Goal: Navigation & Orientation: Find specific page/section

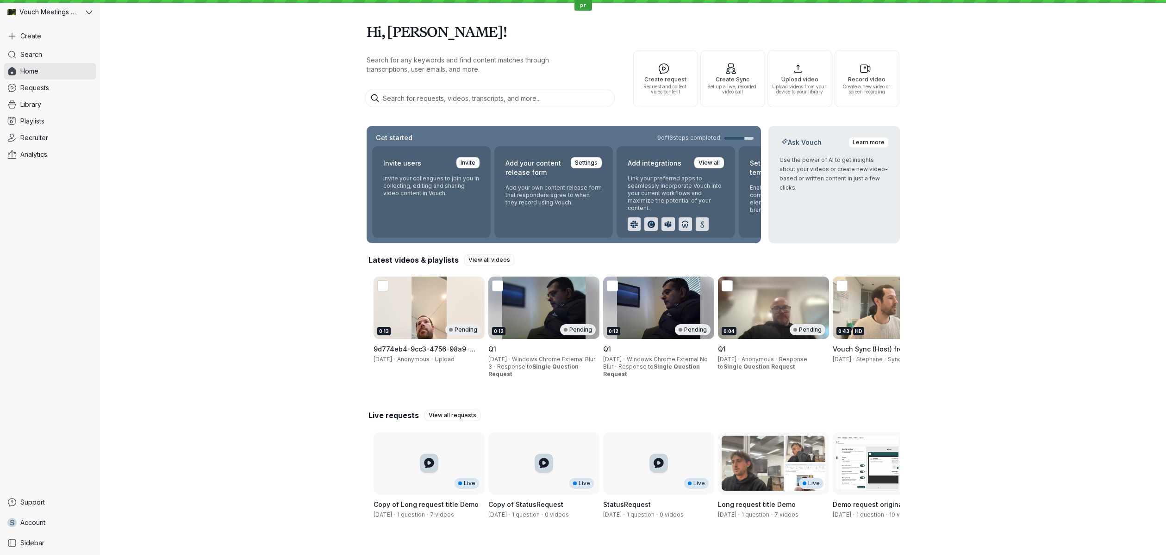
click at [177, 280] on div "Hi, [PERSON_NAME]! Search for any keywords and find content matches through tra…" at bounding box center [633, 282] width 1066 height 565
click at [34, 508] on link "Support" at bounding box center [50, 502] width 93 height 17
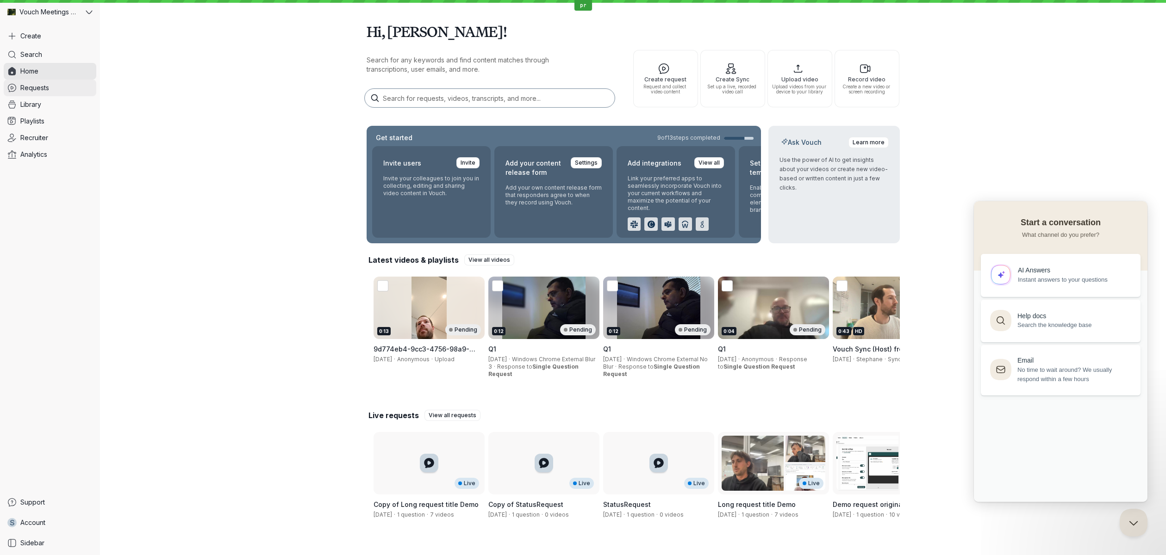
click at [62, 93] on link "Requests" at bounding box center [50, 88] width 93 height 17
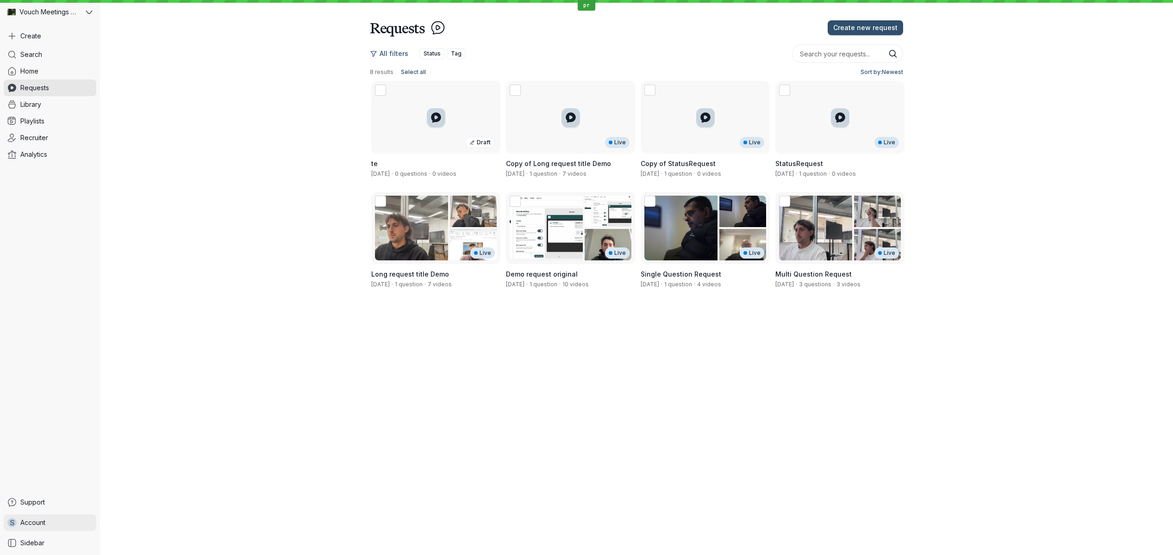
click at [44, 524] on span "Account" at bounding box center [32, 522] width 25 height 9
click at [144, 386] on link "Organization settings" at bounding box center [154, 391] width 104 height 17
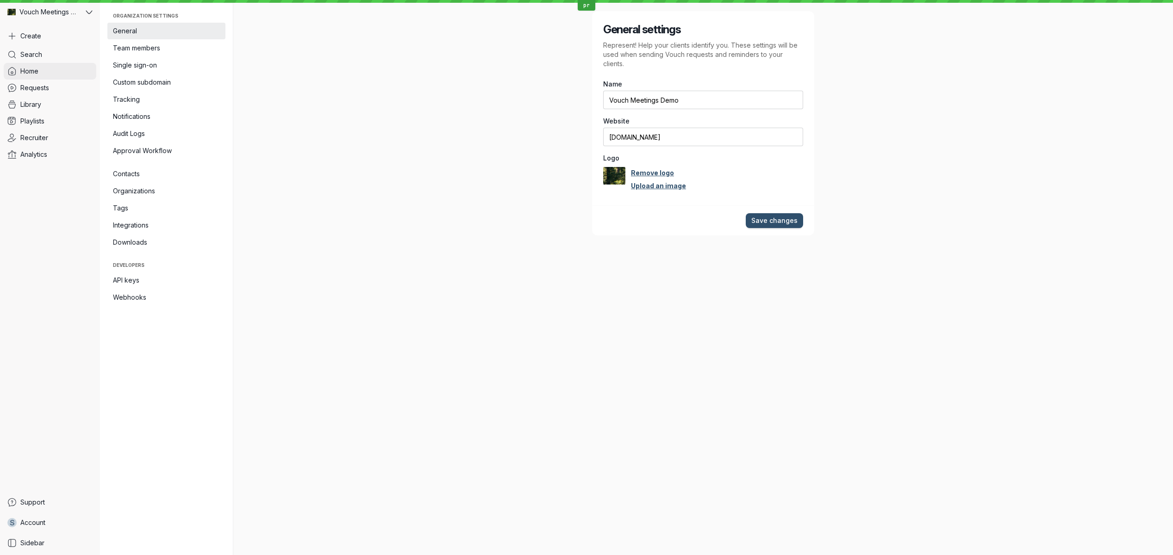
click at [47, 63] on link "Home" at bounding box center [50, 71] width 93 height 17
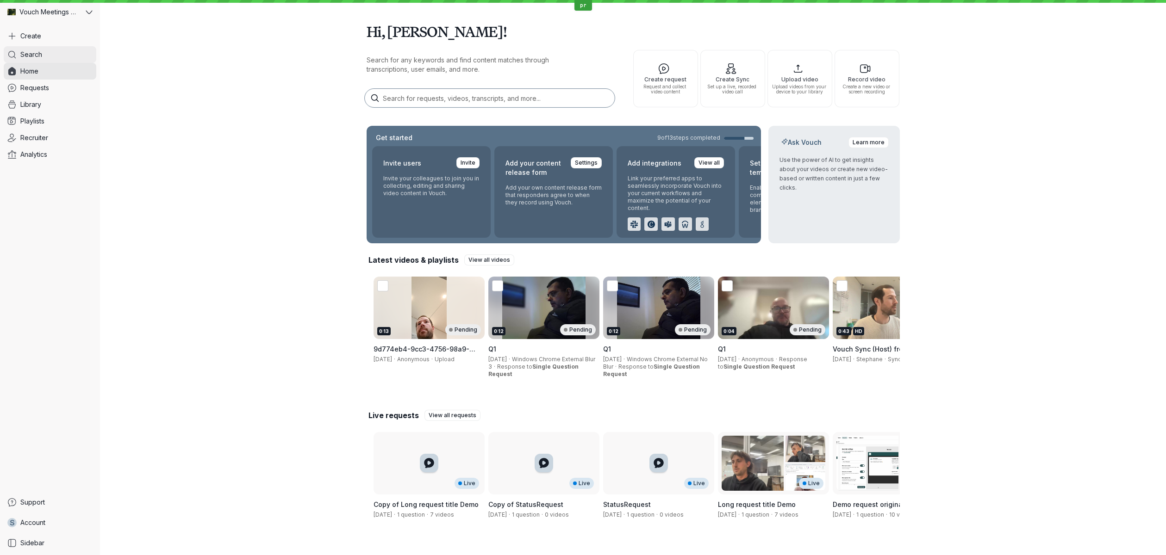
click at [48, 60] on link "Search" at bounding box center [50, 54] width 93 height 17
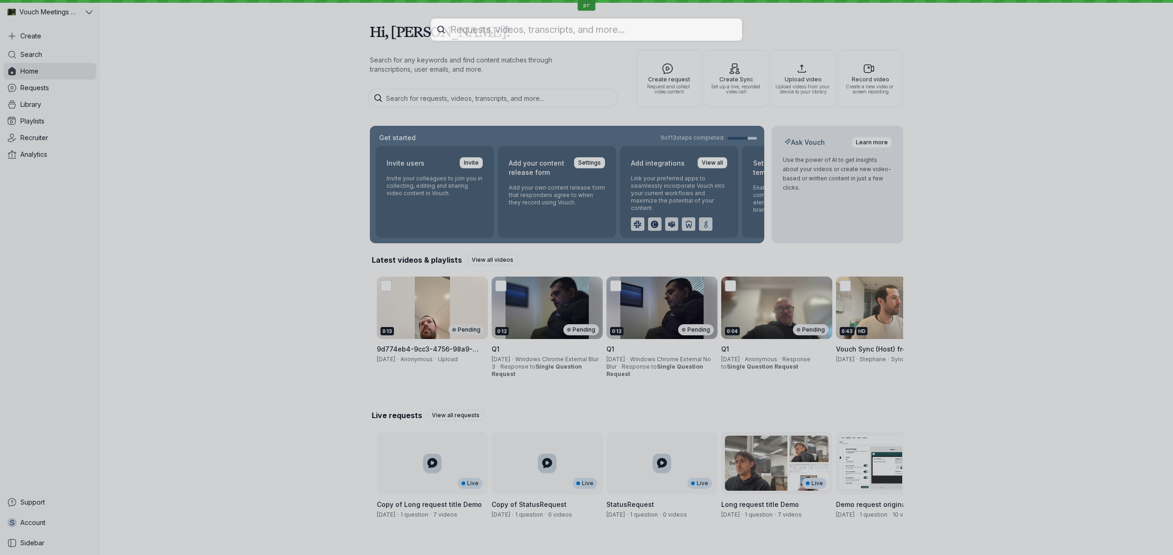
click at [50, 44] on div at bounding box center [586, 277] width 1173 height 555
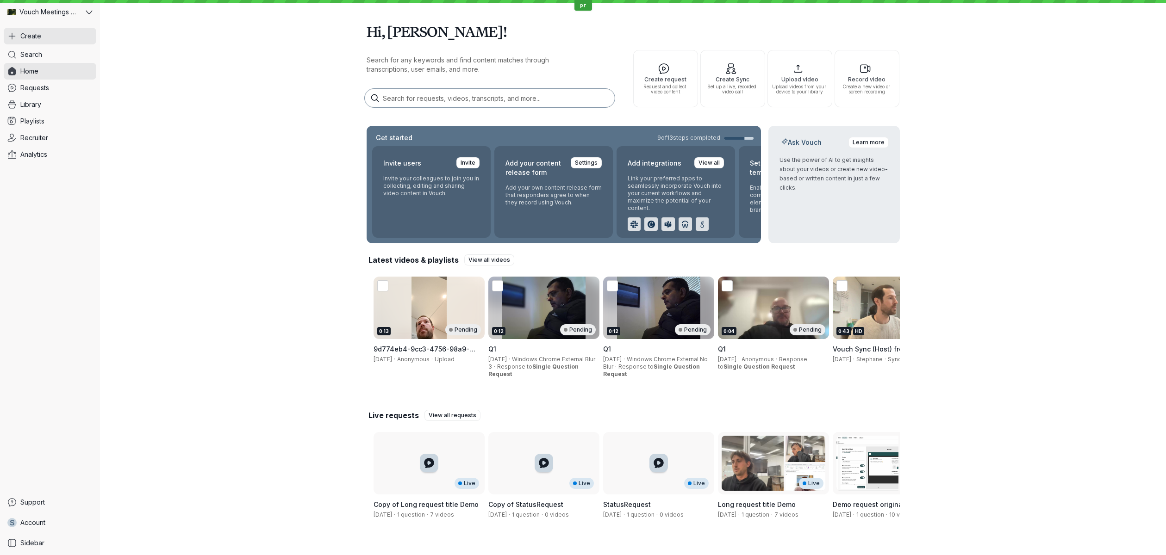
click at [51, 43] on button "Create" at bounding box center [50, 36] width 93 height 17
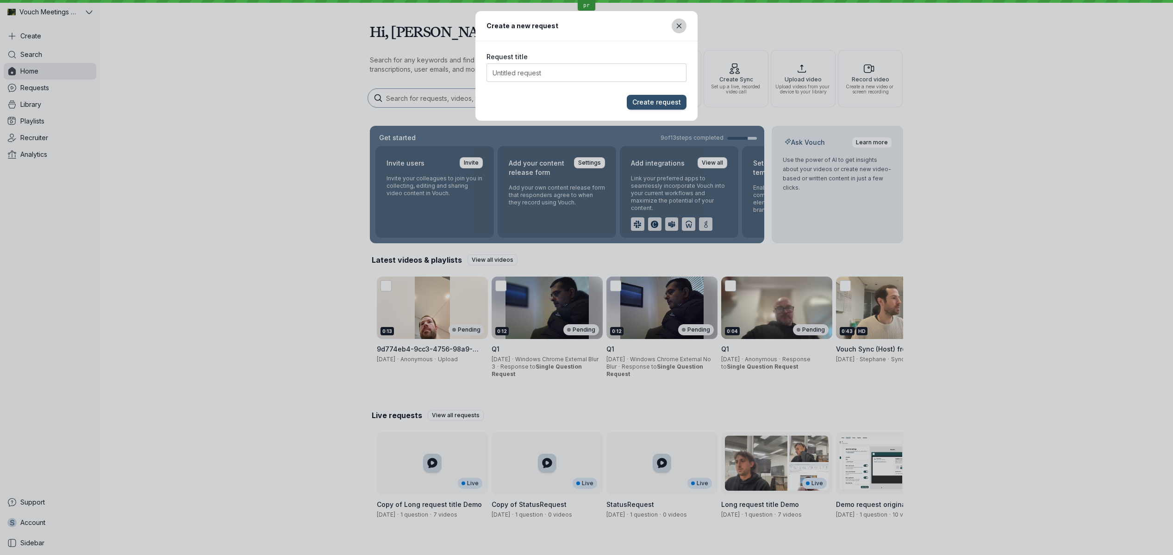
click at [675, 26] on icon "Close modal" at bounding box center [679, 26] width 8 height 8
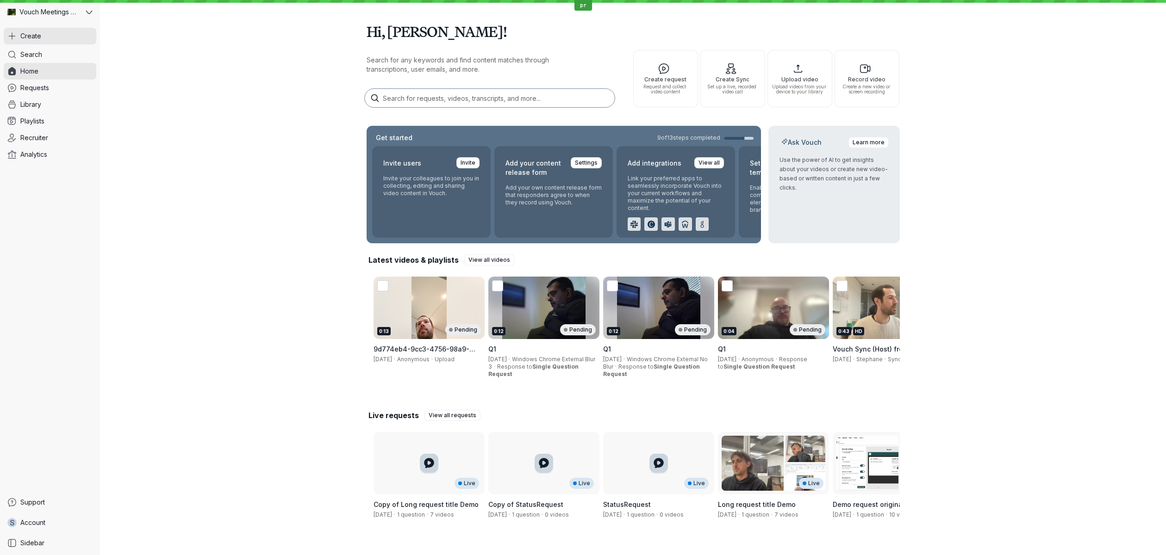
click at [28, 39] on span "Create" at bounding box center [30, 35] width 21 height 9
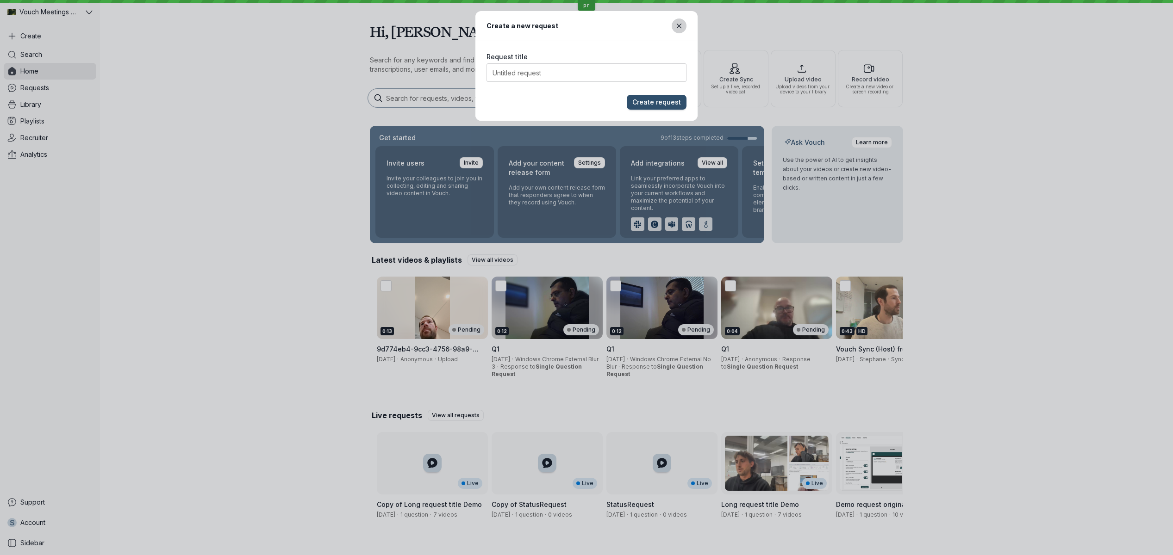
click at [674, 28] on button "Close modal" at bounding box center [678, 26] width 15 height 15
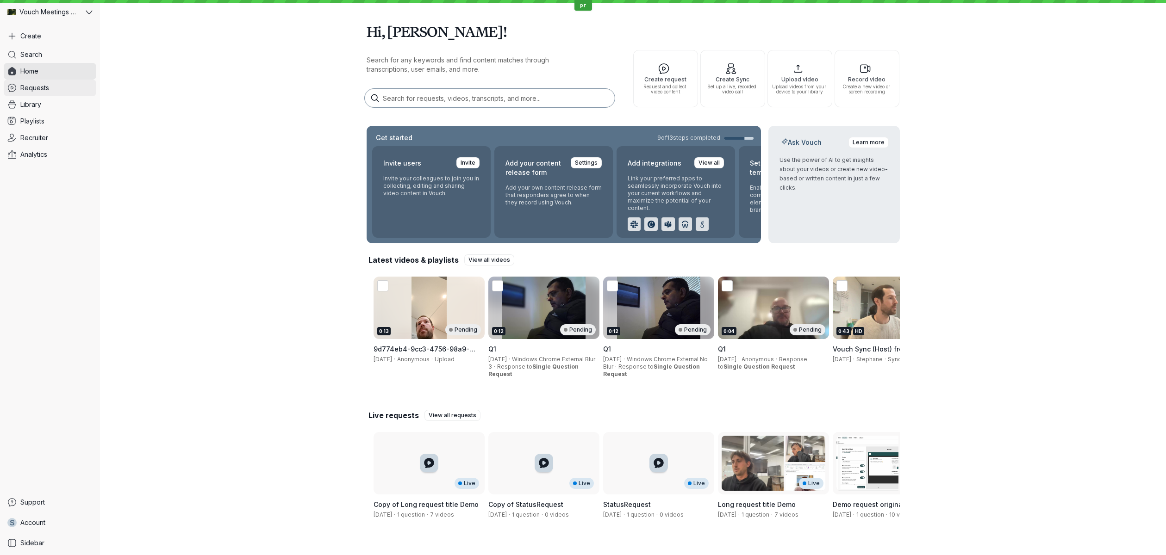
click at [24, 86] on span "Requests" at bounding box center [34, 87] width 29 height 9
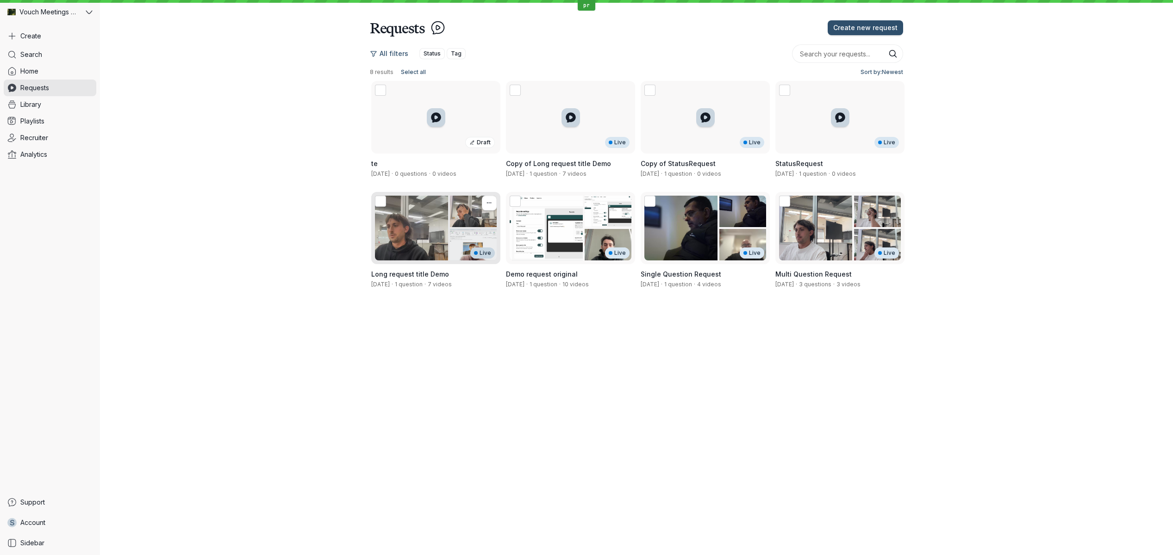
click at [415, 213] on div "Live" at bounding box center [435, 228] width 129 height 73
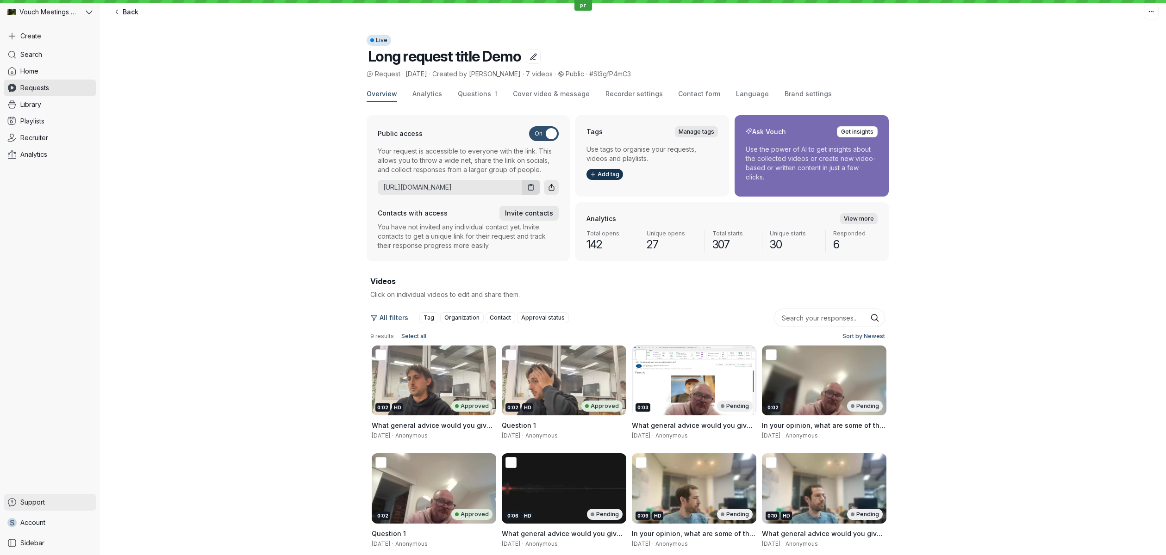
click at [27, 500] on span "Support" at bounding box center [32, 502] width 25 height 9
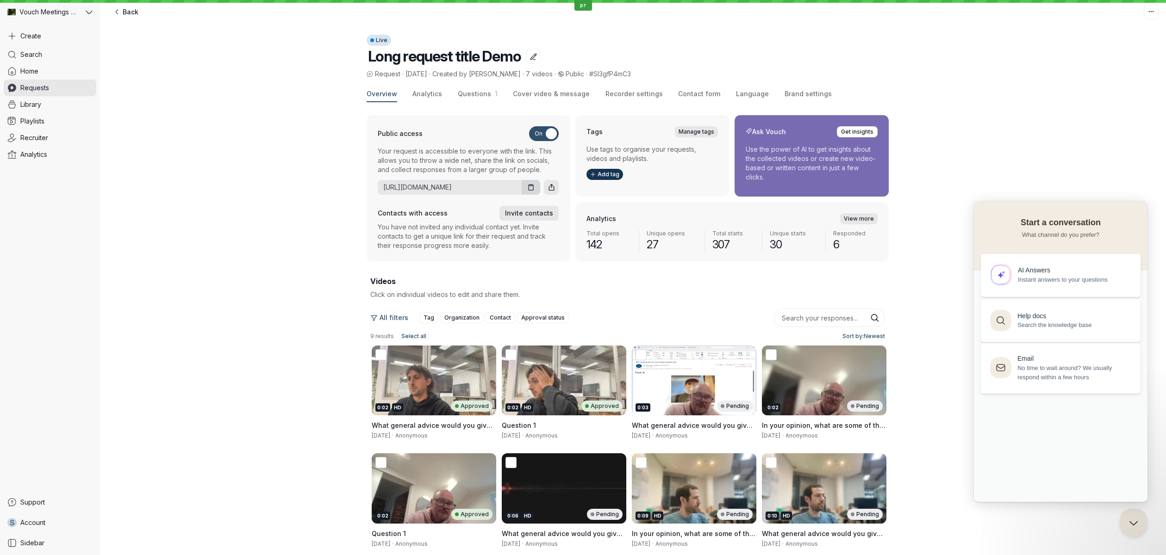
click at [1034, 376] on span "No time to wait around? We usually respond within a few hours" at bounding box center [1073, 373] width 112 height 19
click at [1061, 209] on span "Go back" at bounding box center [1061, 205] width 0 height 7
click at [997, 150] on div "Overview Analytics Questions 1 Cover video & message Recorder settings Contact …" at bounding box center [633, 391] width 1066 height 624
click at [982, 1] on div "pr" at bounding box center [583, 1] width 1166 height 3
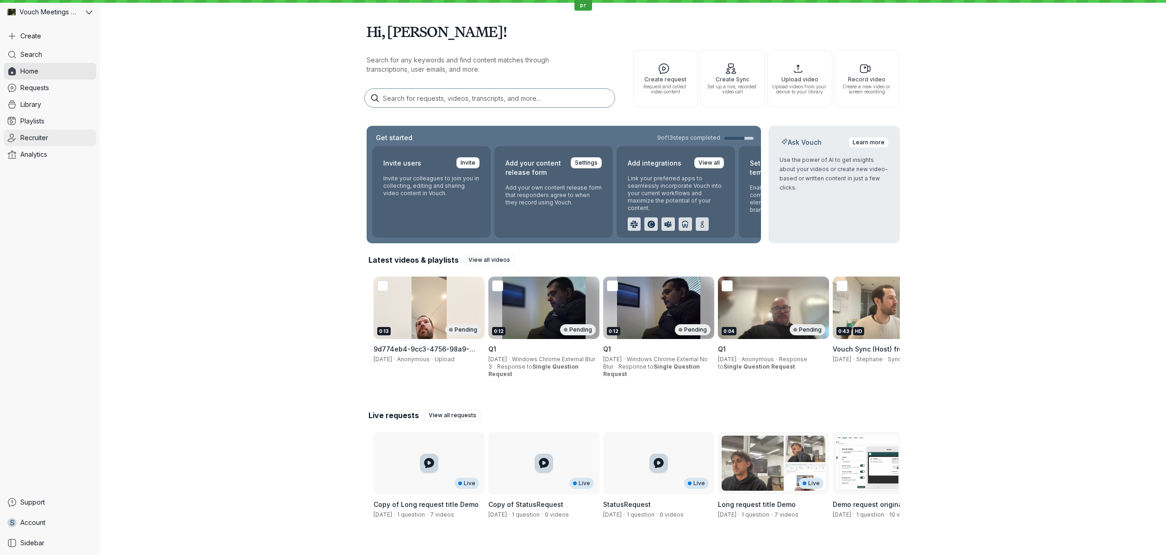
click at [57, 137] on link "Recruiter" at bounding box center [50, 138] width 93 height 17
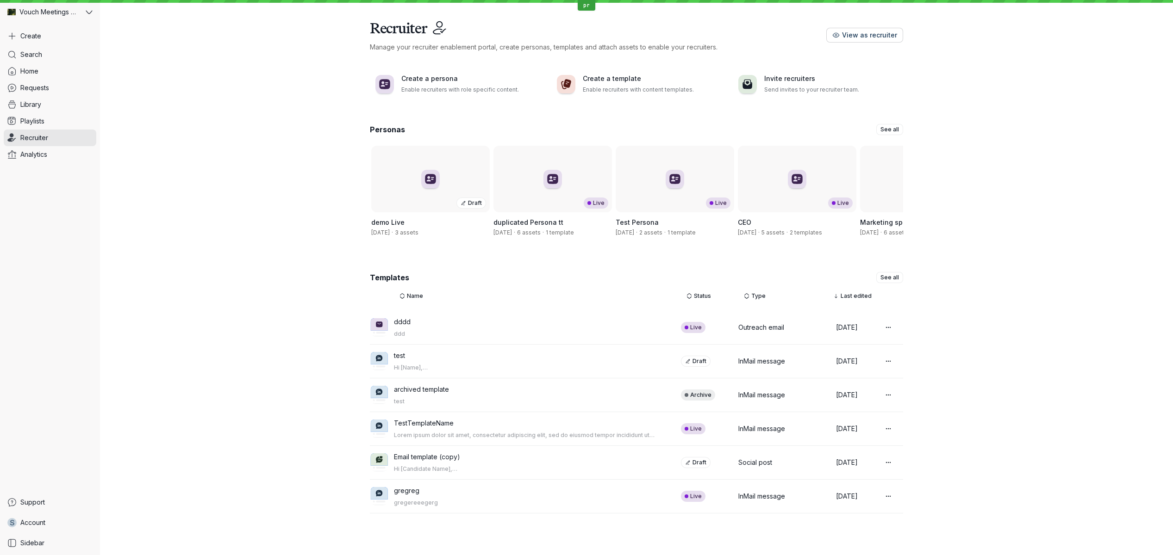
click at [836, 38] on icon "button" at bounding box center [836, 35] width 8 height 8
click at [58, 89] on link "Requests" at bounding box center [50, 88] width 93 height 17
